Goal: Find specific page/section: Locate a particular part of the current website

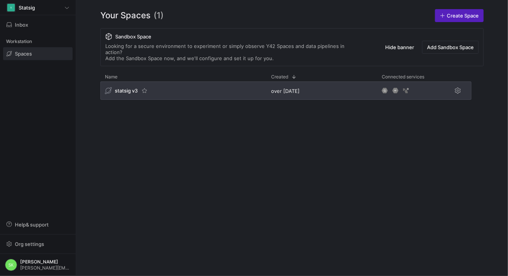
click at [130, 94] on span "statsig v3" at bounding box center [126, 90] width 23 height 6
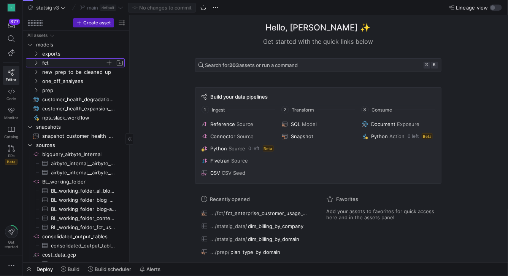
click at [38, 64] on icon "Press SPACE to select this row." at bounding box center [35, 62] width 5 height 5
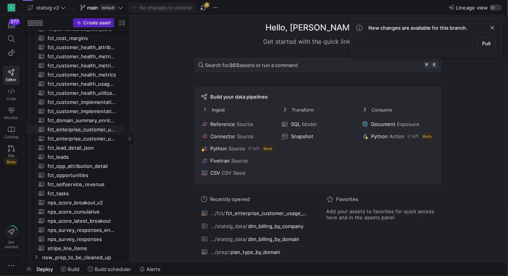
scroll to position [60, 0]
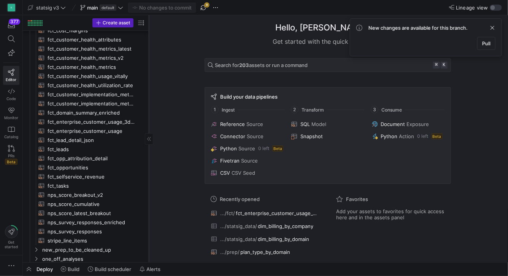
drag, startPoint x: 129, startPoint y: 158, endPoint x: 178, endPoint y: 157, distance: 48.7
click at [149, 157] on div at bounding box center [149, 138] width 0 height 247
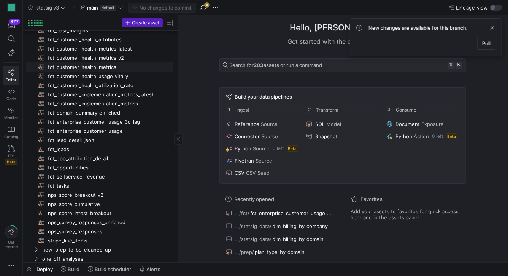
click at [113, 68] on span "fct_customer_health_metrics​​​​​​​​​​" at bounding box center [106, 67] width 117 height 9
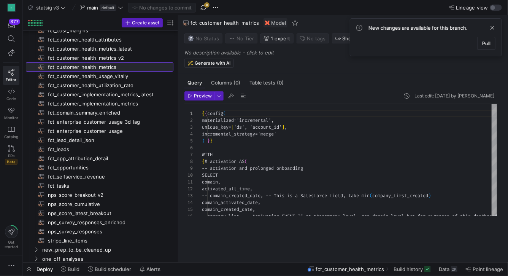
scroll to position [68, 0]
